Goal: Information Seeking & Learning: Learn about a topic

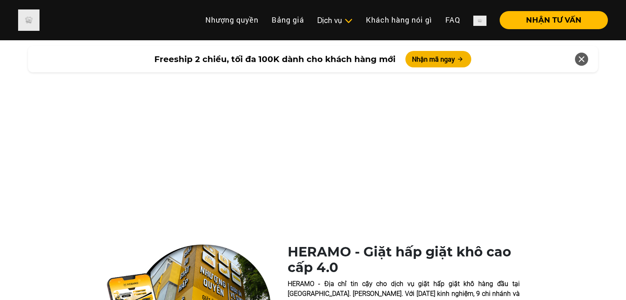
scroll to position [321, 0]
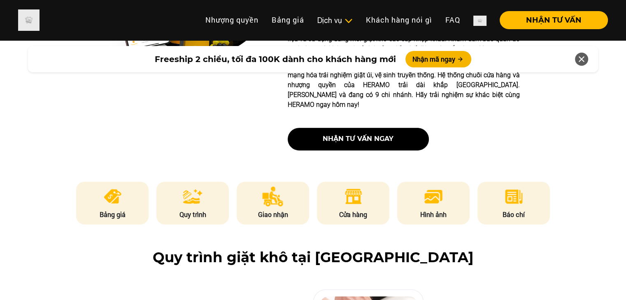
click at [0, 0] on li "Giặt hấp, giặt khô" at bounding box center [0, 0] width 0 height 0
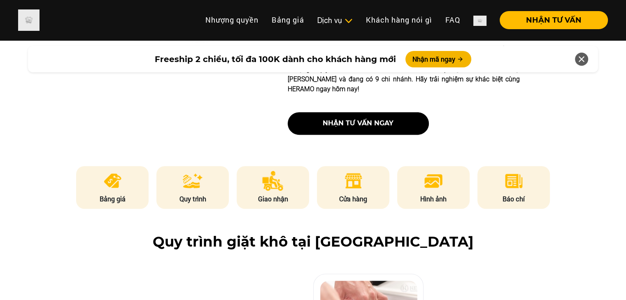
click at [0, 0] on li "Giặt hấp, giặt khô" at bounding box center [0, 0] width 0 height 0
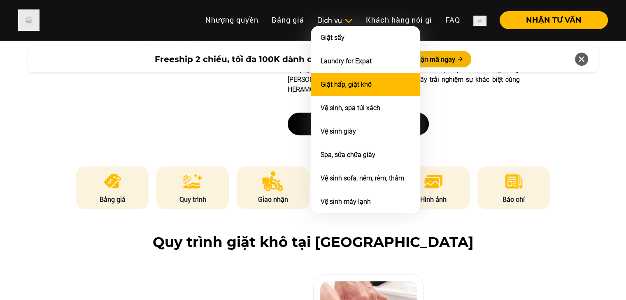
click at [344, 86] on link "Giặt hấp, giặt khô" at bounding box center [346, 85] width 51 height 8
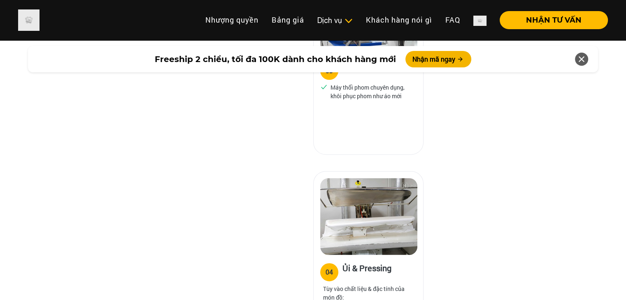
scroll to position [1064, 0]
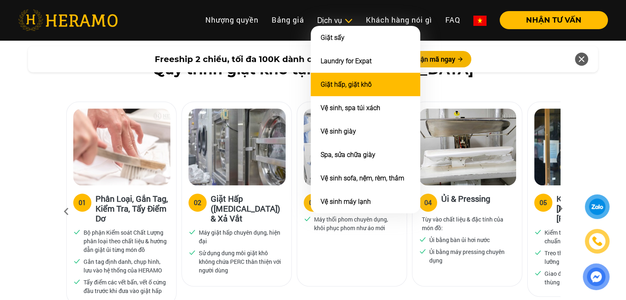
drag, startPoint x: 0, startPoint y: 0, endPoint x: 344, endPoint y: 85, distance: 354.4
click at [344, 85] on link "Giặt hấp, giặt khô" at bounding box center [346, 85] width 51 height 8
click at [370, 91] on li "Giặt hấp, giặt khô" at bounding box center [365, 84] width 109 height 23
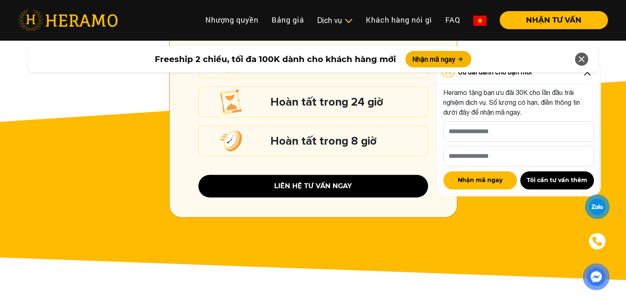
scroll to position [1210, 0]
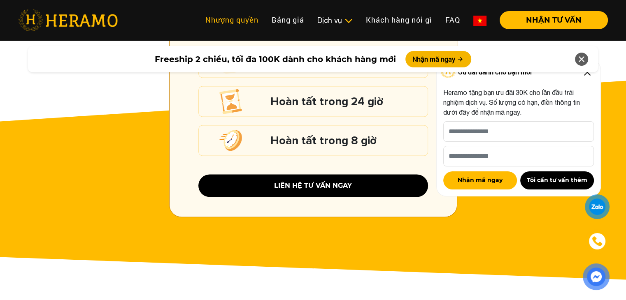
click at [256, 22] on link "Nhượng quyền" at bounding box center [232, 20] width 66 height 18
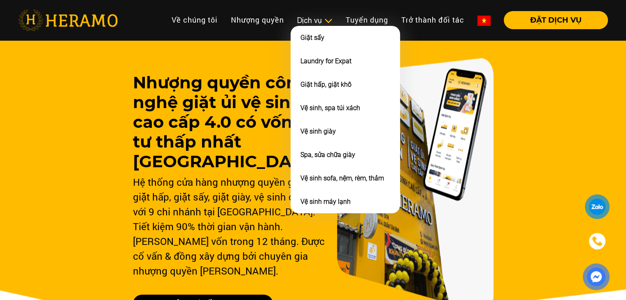
click at [293, 21] on div "Dịch vụ Giặt sấy Laundry for Expat Giặt hấp, giặt khô Vệ sinh, spa túi xách Vệ …" at bounding box center [315, 20] width 49 height 11
click at [311, 17] on div "Dịch vụ" at bounding box center [314, 20] width 35 height 11
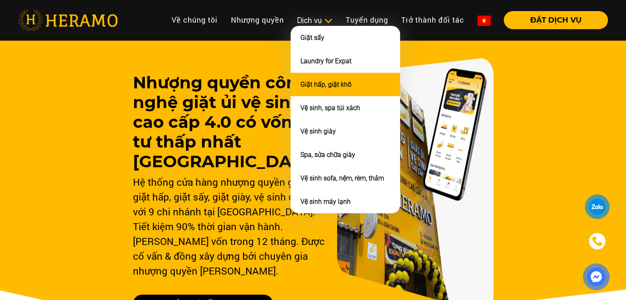
click at [324, 81] on link "Giặt hấp, giặt khô" at bounding box center [325, 85] width 51 height 8
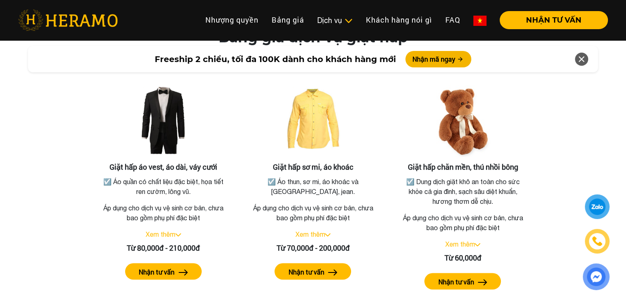
scroll to position [1500, 0]
click at [173, 231] on link "Xem thêm" at bounding box center [161, 234] width 30 height 7
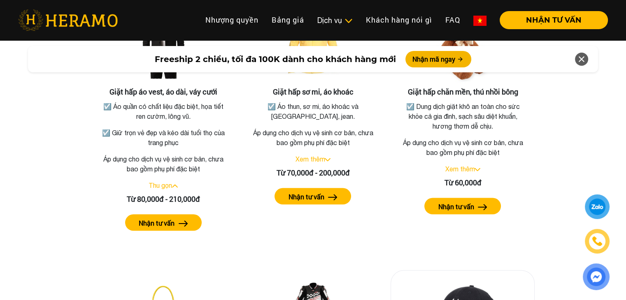
scroll to position [1574, 0]
click at [69, 184] on div "Bảng giá dịch vụ giặt hấp Giặt hấp áo vest, áo dài, váy cưới ☑️ Áo quần có chất…" at bounding box center [313, 228] width 613 height 547
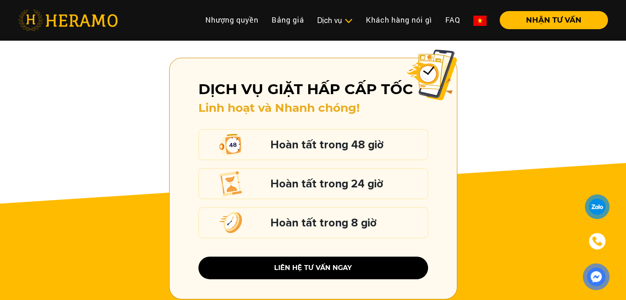
scroll to position [1116, 0]
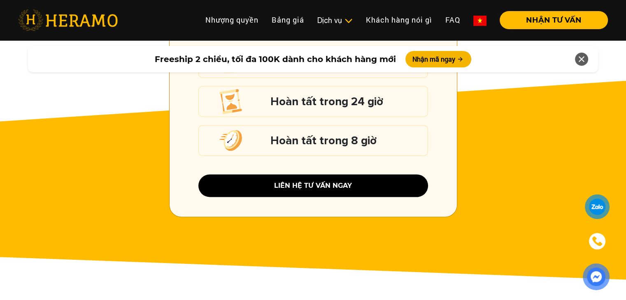
scroll to position [509, 0]
